Goal: Book appointment/travel/reservation

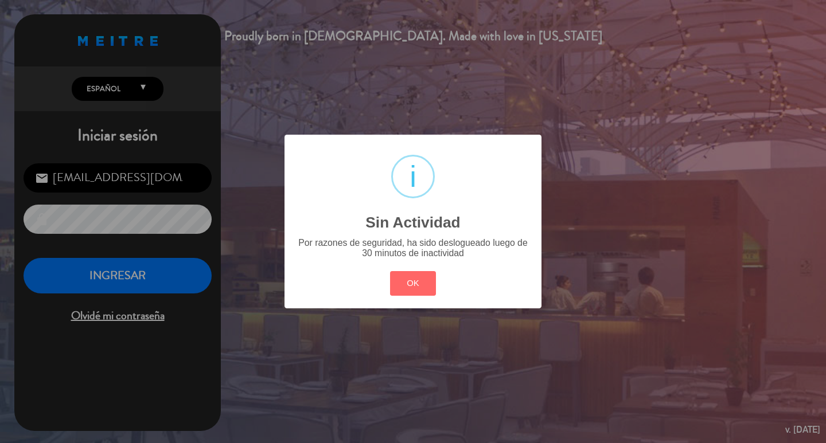
click at [147, 276] on div "? ! i Sin Actividad × Por razones de seguridad, ha sido deslogueado luego de 30…" at bounding box center [413, 221] width 826 height 443
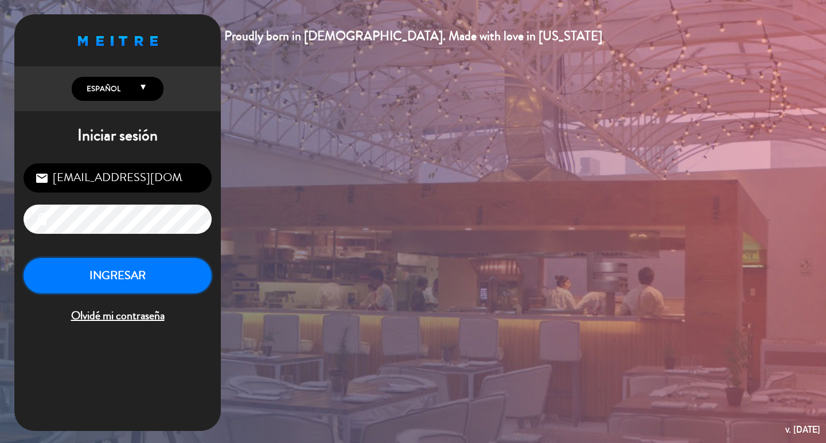
click at [123, 294] on button "INGRESAR" at bounding box center [118, 276] width 188 height 36
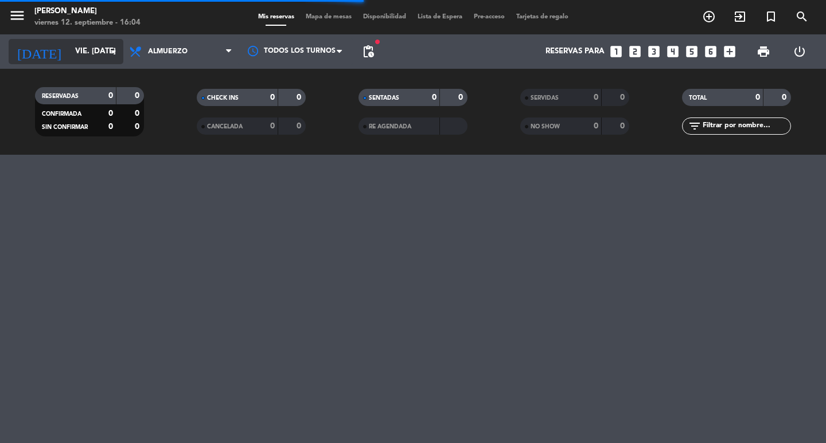
click at [91, 49] on input "vie. [DATE]" at bounding box center [119, 51] width 101 height 21
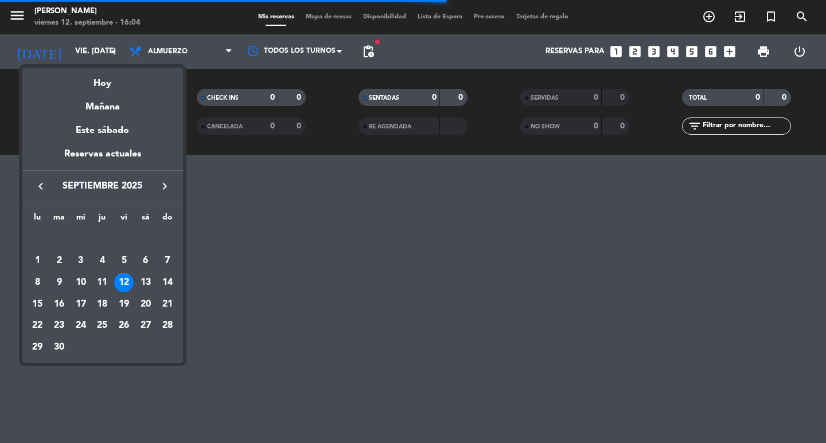
click at [142, 283] on div "13" at bounding box center [145, 282] width 19 height 19
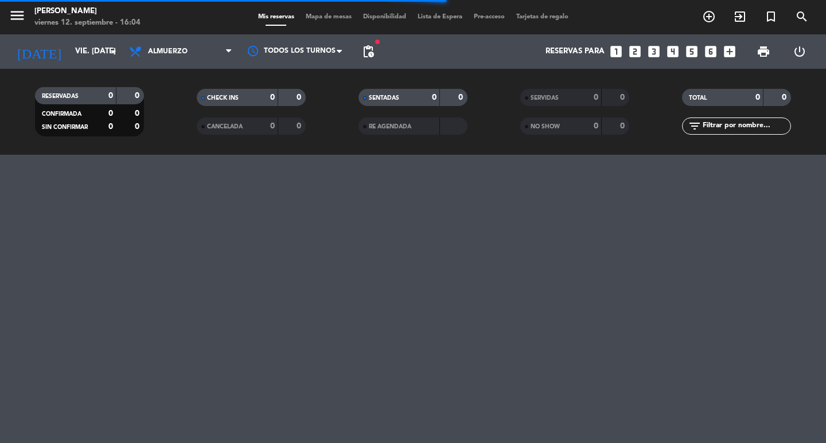
type input "sáb. [DATE]"
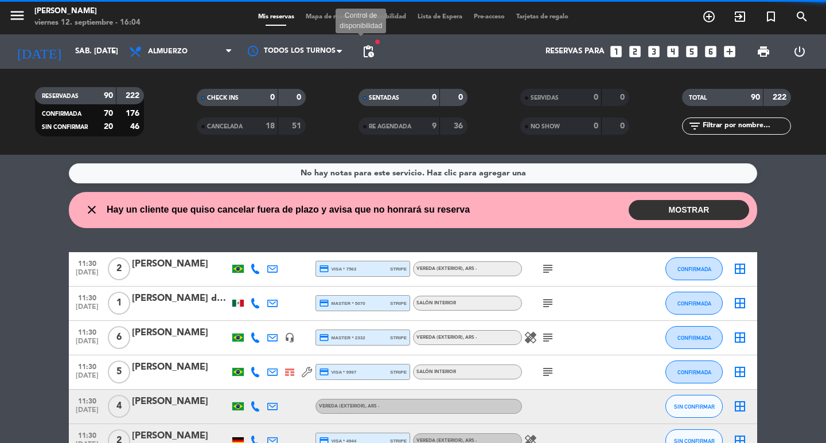
click at [372, 57] on span "pending_actions" at bounding box center [368, 52] width 14 height 14
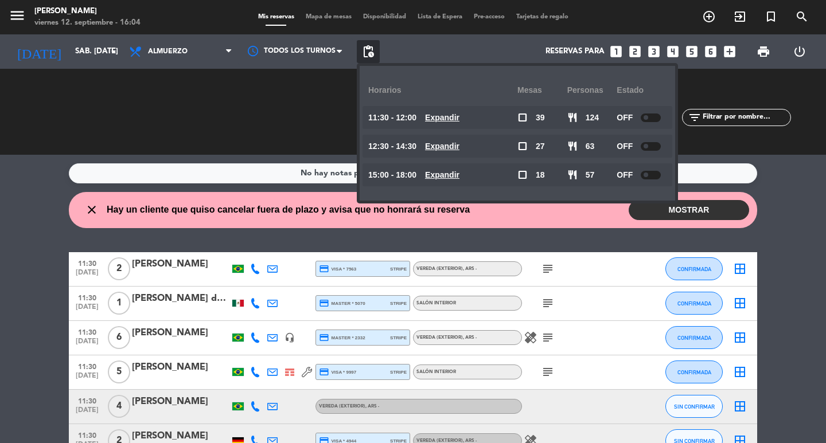
click at [609, 53] on icon "looks_one" at bounding box center [615, 51] width 15 height 15
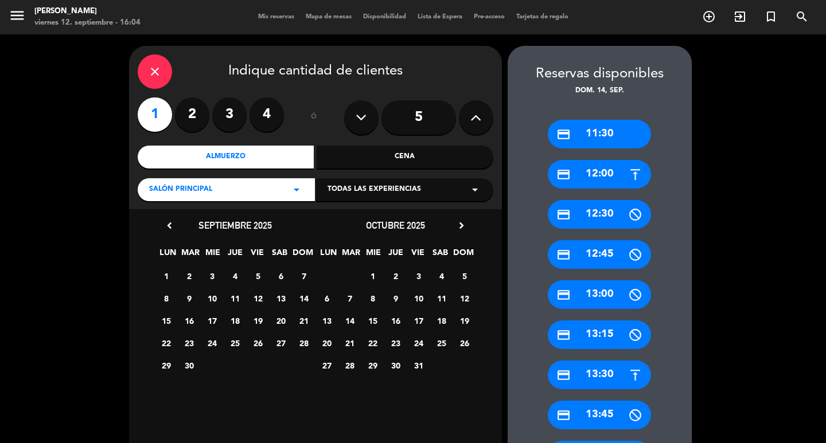
click at [277, 304] on span "13" at bounding box center [280, 298] width 19 height 19
click at [597, 178] on div "credit_card 12:00" at bounding box center [599, 174] width 103 height 29
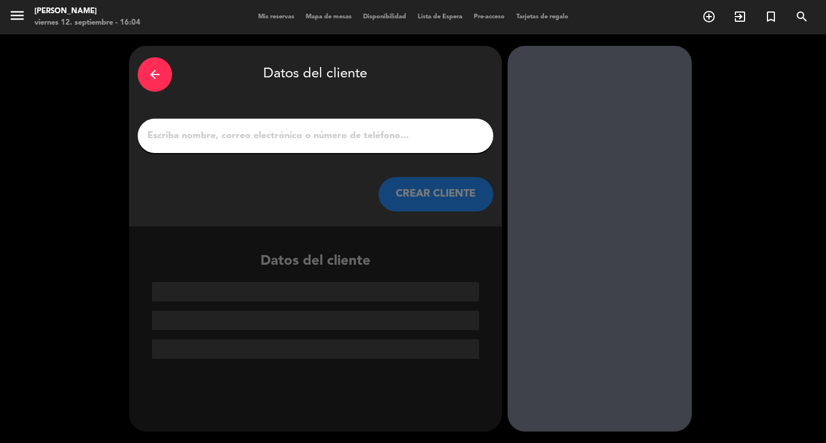
click at [455, 200] on button "CREAR CLIENTE" at bounding box center [435, 194] width 115 height 34
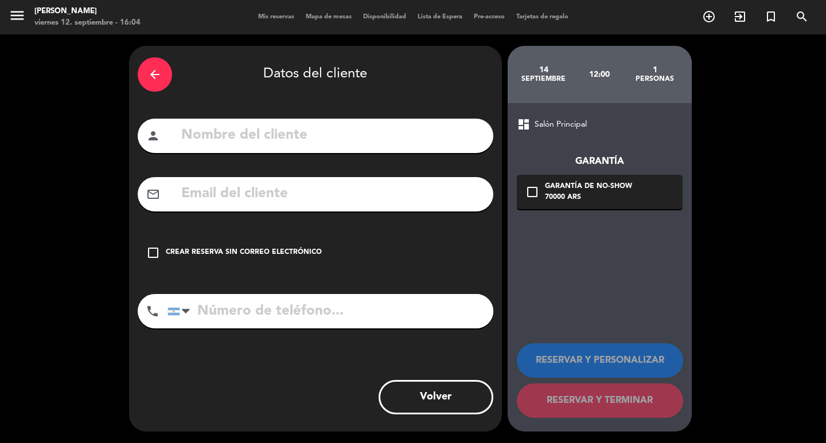
click at [415, 140] on input "text" at bounding box center [332, 136] width 304 height 24
type input "[PERSON_NAME] [PERSON_NAME]"
click at [211, 329] on input "tel" at bounding box center [330, 311] width 326 height 34
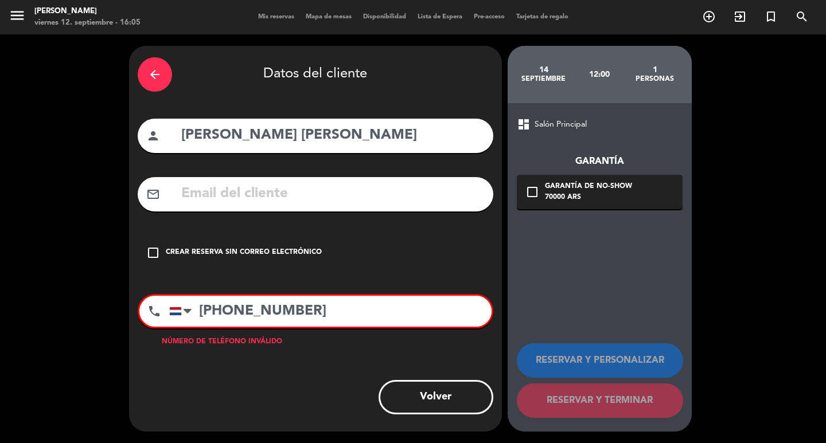
type input "[PHONE_NUMBER]"
click at [226, 206] on input "text" at bounding box center [332, 194] width 304 height 24
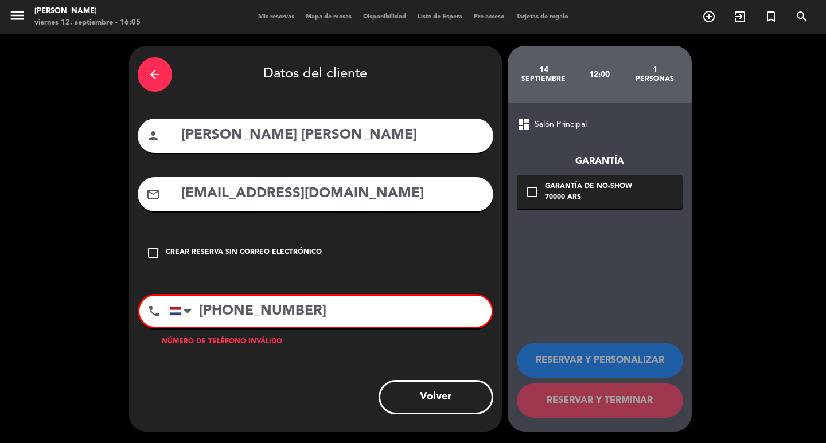
type input "[EMAIL_ADDRESS][DOMAIN_NAME]"
click at [206, 327] on input "[PHONE_NUMBER]" at bounding box center [330, 311] width 322 height 31
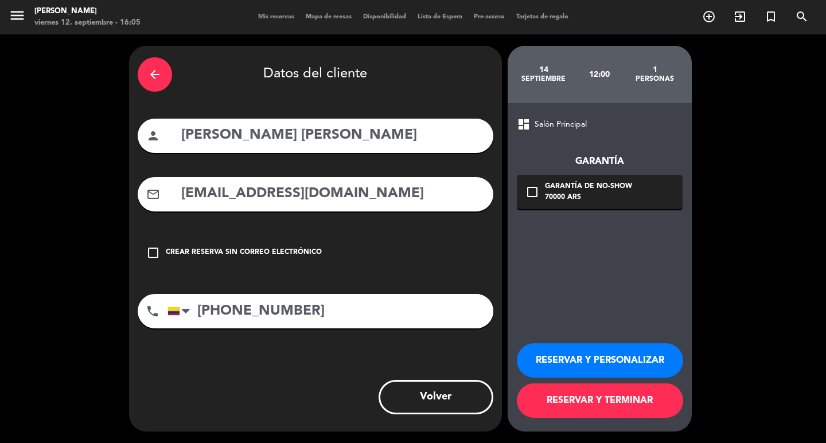
type input "[PHONE_NUMBER]"
click at [594, 200] on div "70000 ARS" at bounding box center [588, 197] width 87 height 11
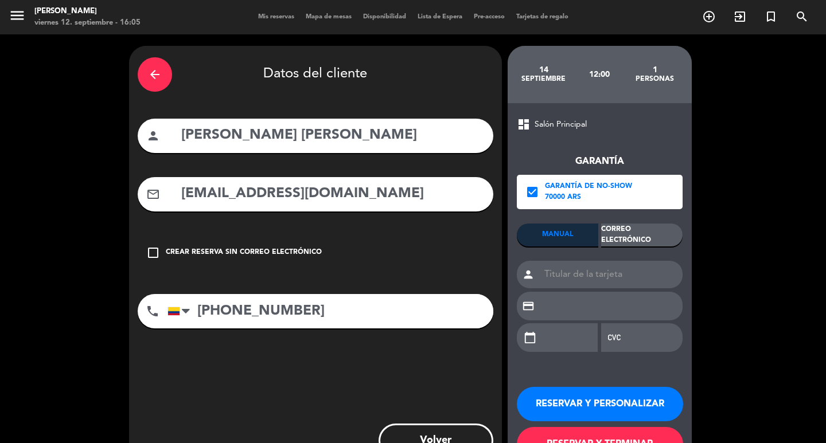
click at [617, 228] on div "Correo Electrónico" at bounding box center [641, 235] width 81 height 23
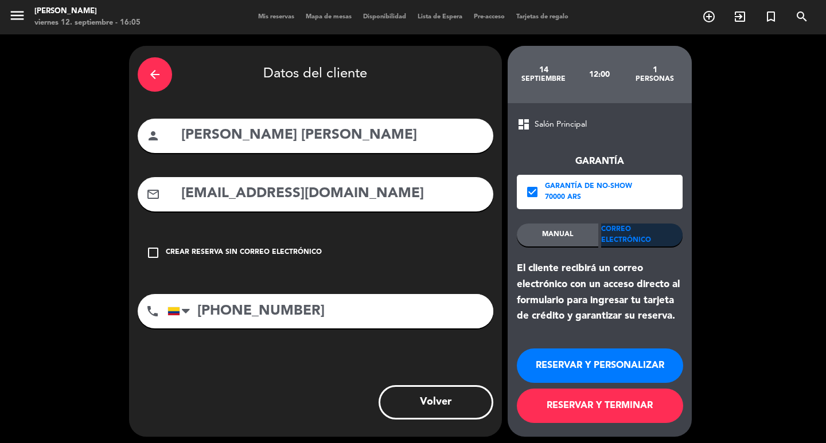
drag, startPoint x: 602, startPoint y: 373, endPoint x: 592, endPoint y: 378, distance: 11.3
click at [602, 373] on button "RESERVAR Y PERSONALIZAR" at bounding box center [600, 366] width 166 height 34
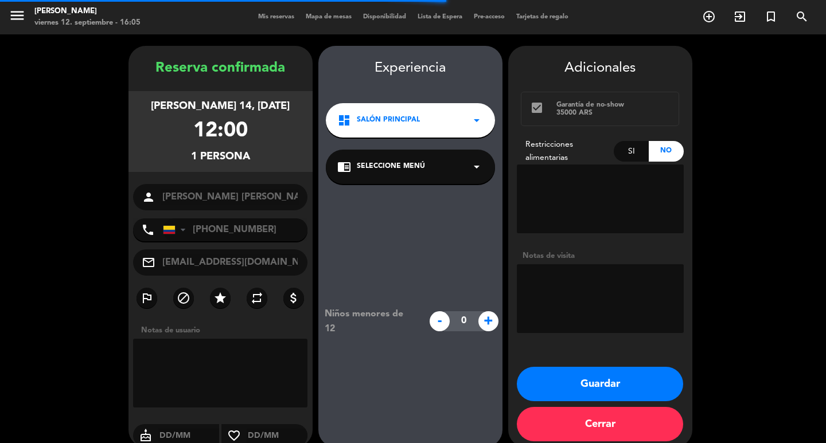
scroll to position [33, 0]
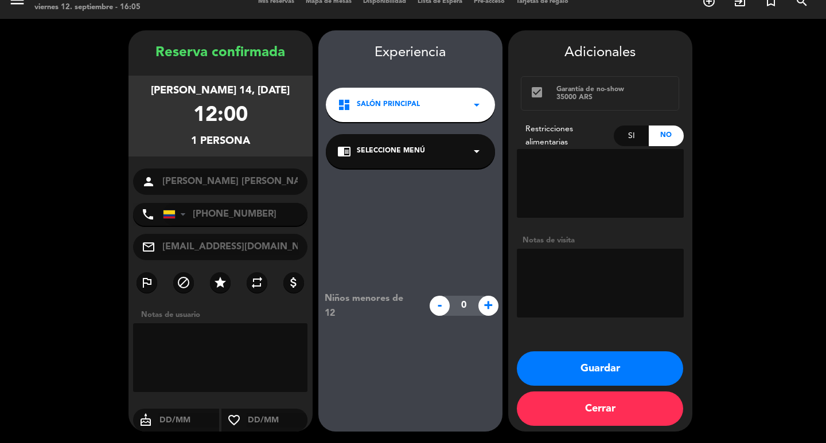
click at [541, 365] on button "Guardar" at bounding box center [600, 368] width 166 height 34
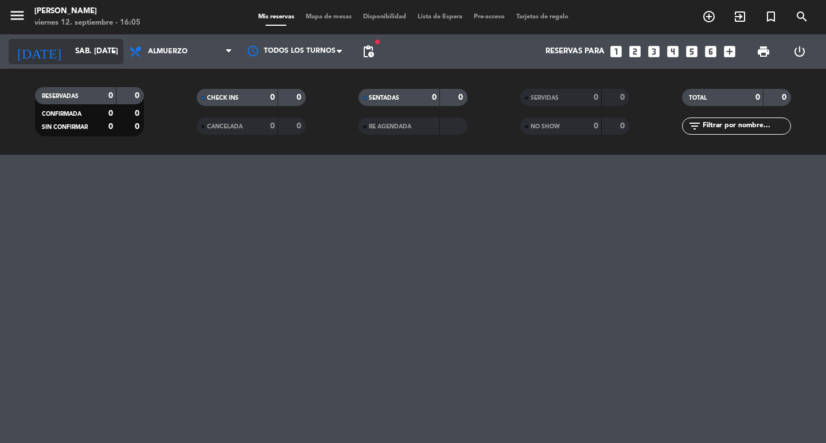
click at [110, 58] on icon "arrow_drop_down" at bounding box center [114, 52] width 14 height 14
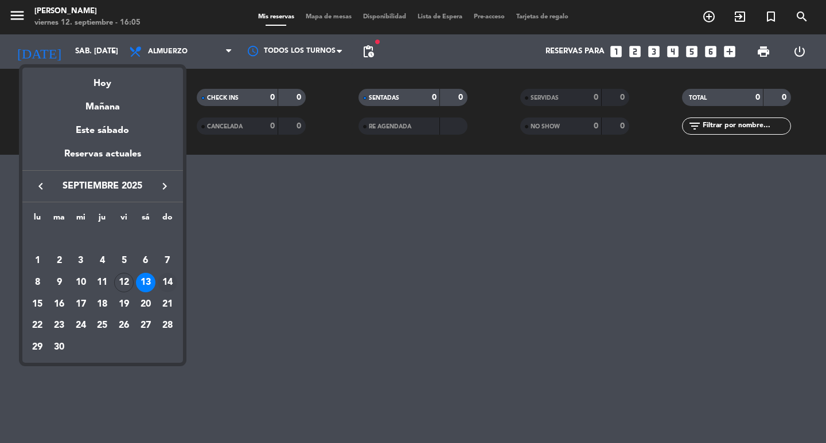
click at [170, 288] on div "14" at bounding box center [167, 282] width 19 height 19
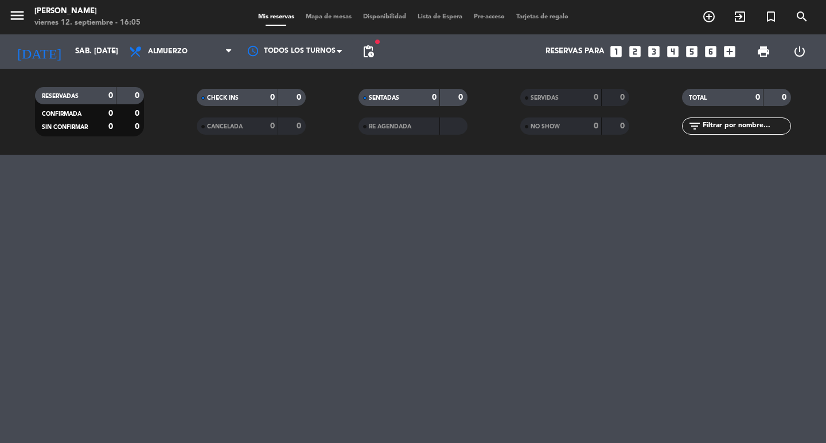
type input "dom. [DATE]"
click at [712, 135] on div "TOTAL 0 0 filter_list" at bounding box center [736, 111] width 162 height 63
click at [710, 132] on div "filter_list" at bounding box center [736, 126] width 109 height 17
click at [703, 124] on input "text" at bounding box center [745, 126] width 89 height 13
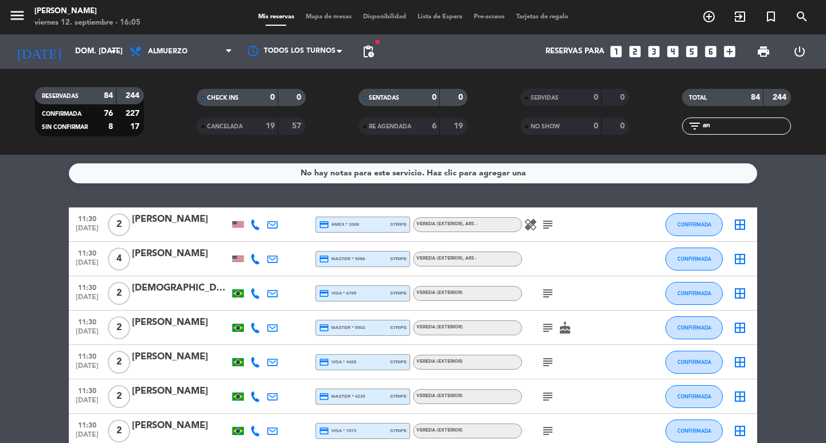
type input "a"
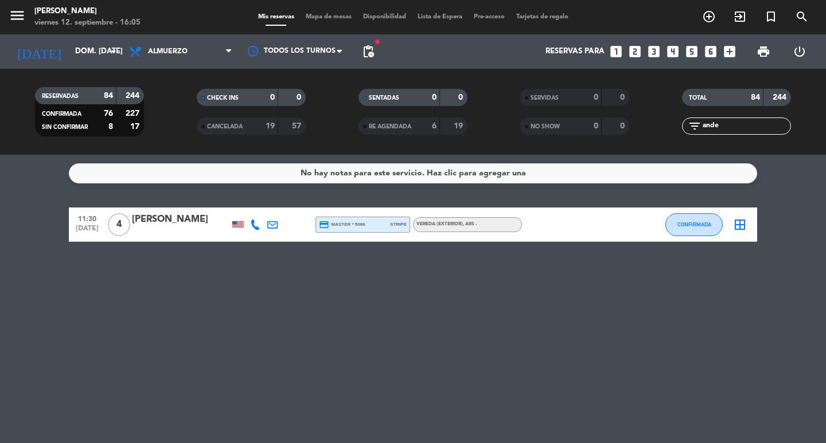
type input "ande"
click at [191, 68] on div "Todos los servicios Almuerzo Cena Almuerzo Todos los servicios Almuerzo Cena" at bounding box center [180, 51] width 115 height 34
